Goal: Transaction & Acquisition: Purchase product/service

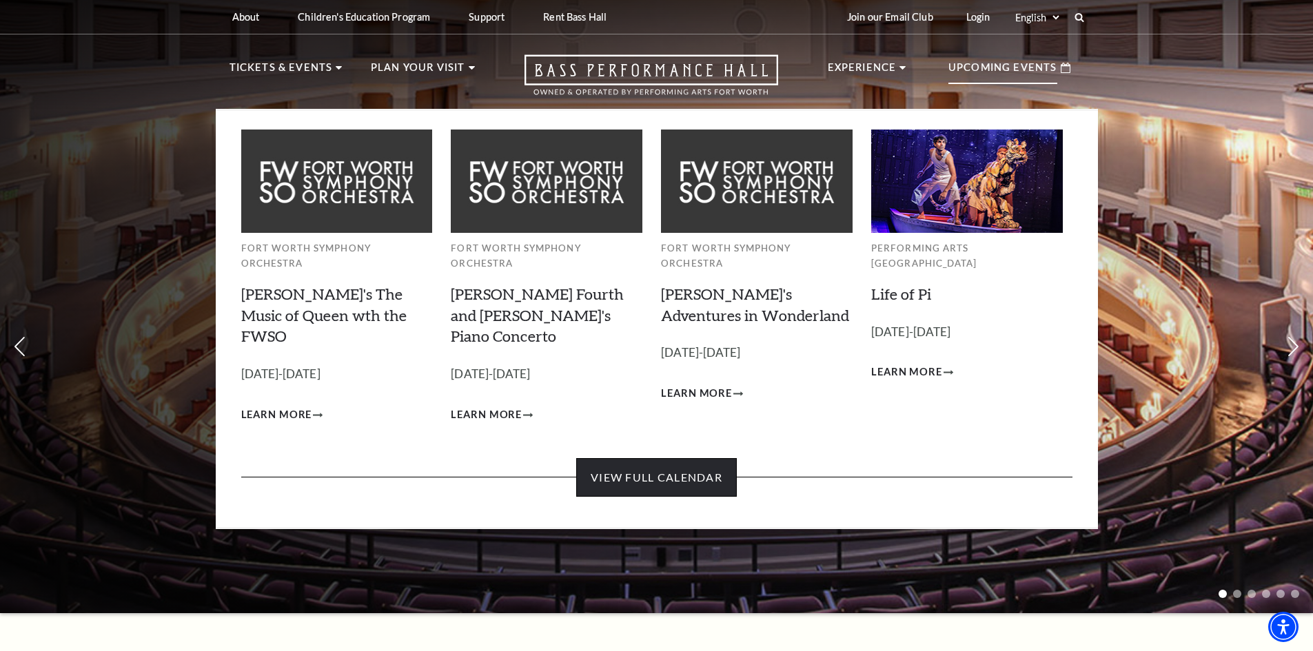
click at [638, 458] on link "View Full Calendar" at bounding box center [656, 477] width 161 height 39
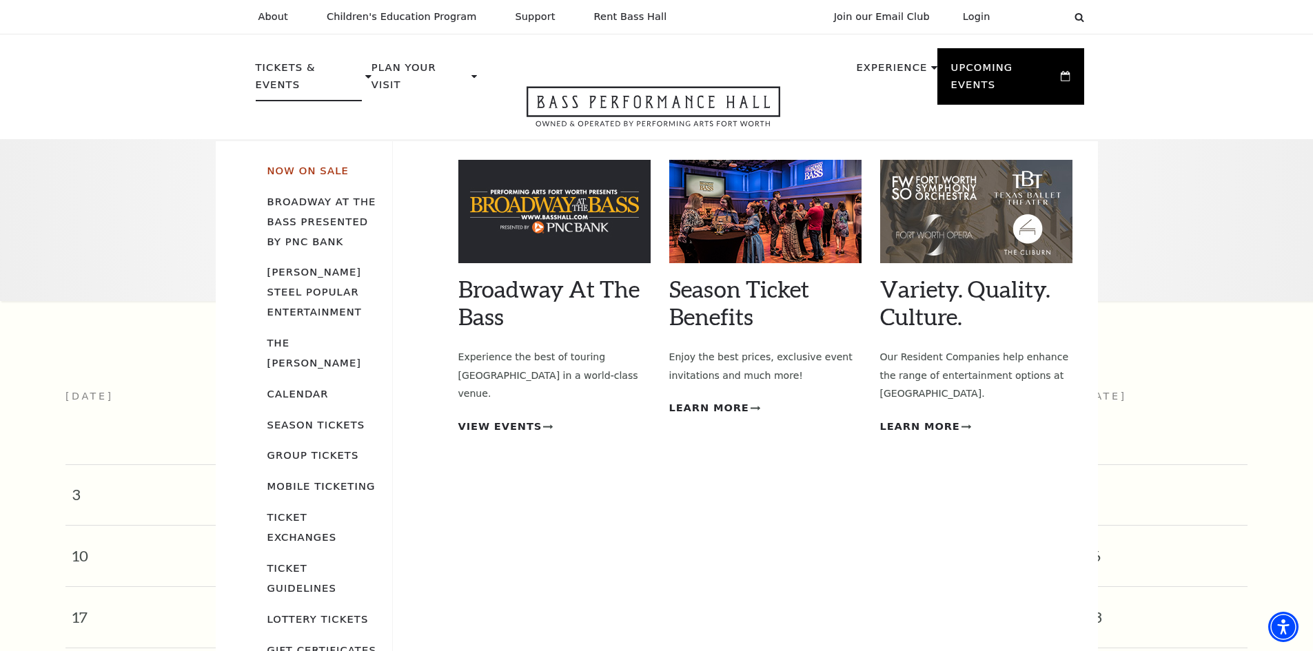
click at [319, 165] on link "Now On Sale" at bounding box center [307, 171] width 81 height 12
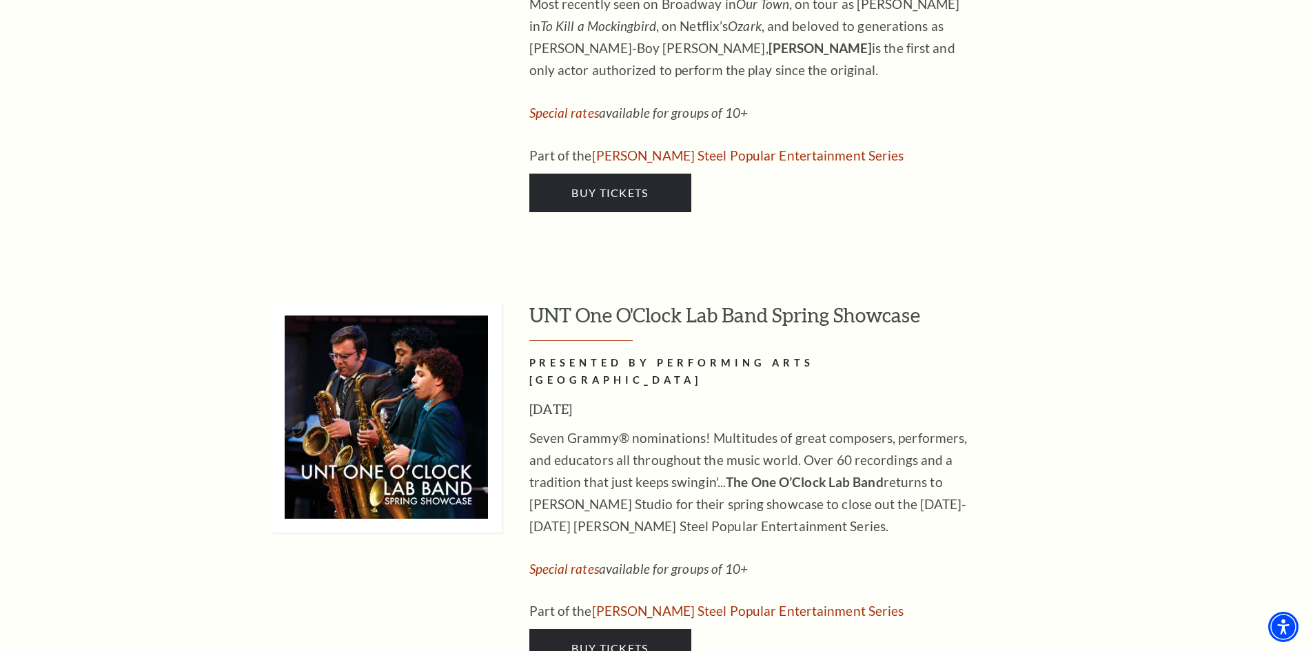
scroll to position [7167, 0]
